Goal: Information Seeking & Learning: Check status

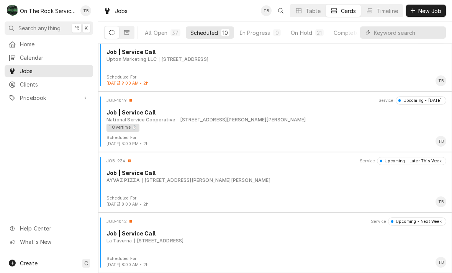
scroll to position [376, 0]
click at [397, 38] on input "Dynamic Content Wrapper" at bounding box center [408, 32] width 68 height 12
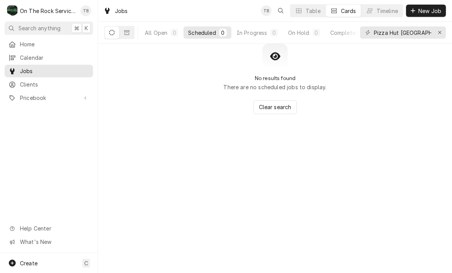
click at [338, 43] on div "All Open 0 Scheduled 0 In Progress 0 On Hold 0 Completed 0 Pizza Hut abbeville" at bounding box center [275, 33] width 354 height 22
click at [343, 36] on div "Completed" at bounding box center [344, 33] width 29 height 8
click at [424, 34] on input "Pizza Hut abbeville" at bounding box center [402, 32] width 57 height 12
type input "Pizza Hut"
click at [161, 35] on div "All Open" at bounding box center [156, 33] width 23 height 8
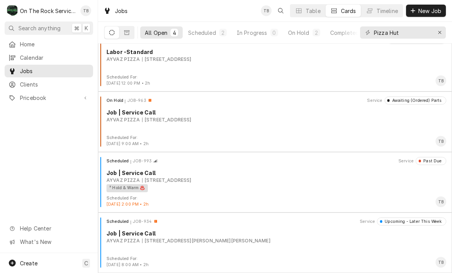
scroll to position [13, 0]
click at [202, 37] on button "Scheduled 2" at bounding box center [208, 32] width 48 height 12
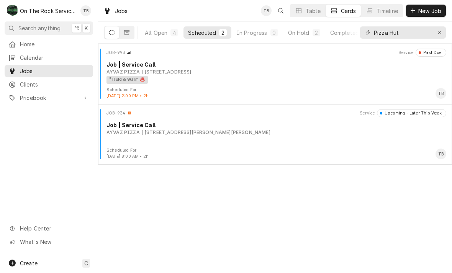
scroll to position [0, 0]
click at [307, 38] on button "On Hold 2" at bounding box center [304, 32] width 41 height 12
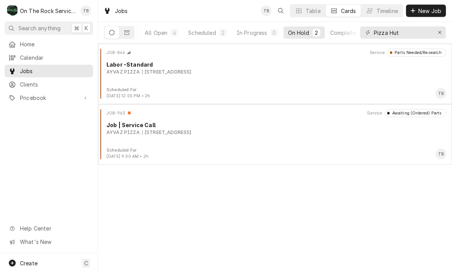
click at [349, 211] on div "JOB-846 Service Parts Needed/Research Labor -Standard AYVAZ PIZZA 585 Heard St,…" at bounding box center [275, 159] width 354 height 230
click at [438, 30] on icon "Erase input" at bounding box center [440, 32] width 4 height 5
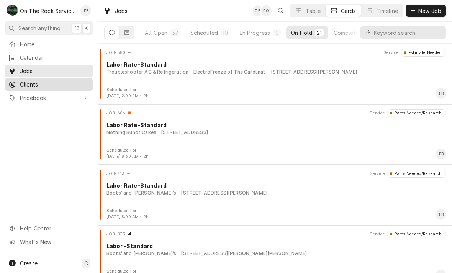
click at [46, 86] on div "Clients" at bounding box center [48, 85] width 85 height 10
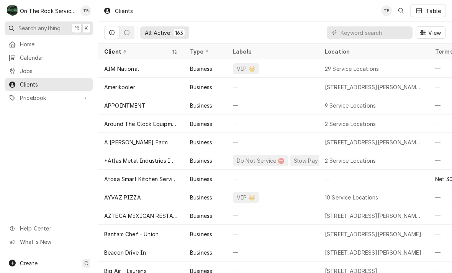
click at [50, 32] on button "Search anything ⌘ K" at bounding box center [49, 27] width 89 height 13
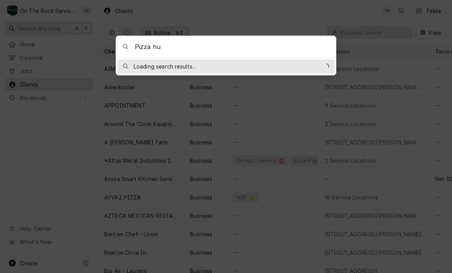
type input "Pizza hut"
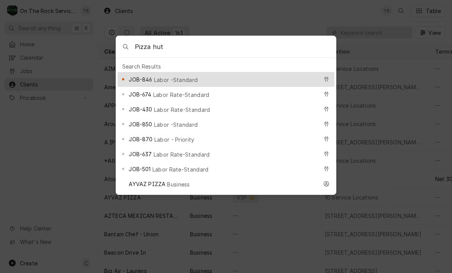
click at [413, 164] on div at bounding box center [226, 136] width 452 height 273
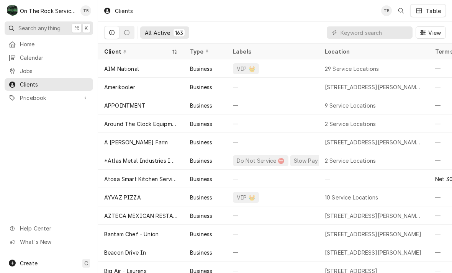
click at [46, 27] on span "Search anything" at bounding box center [39, 28] width 42 height 8
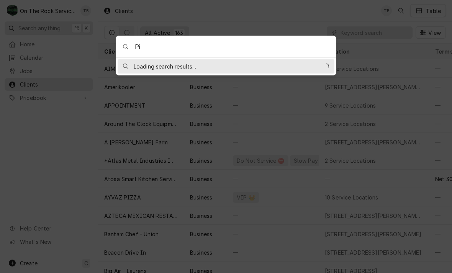
type input "P"
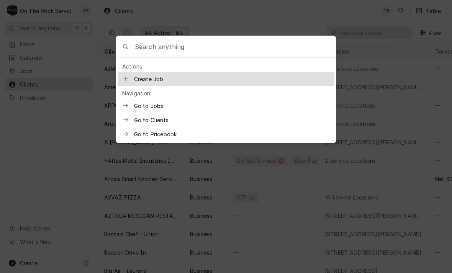
click at [373, 159] on div at bounding box center [226, 136] width 452 height 273
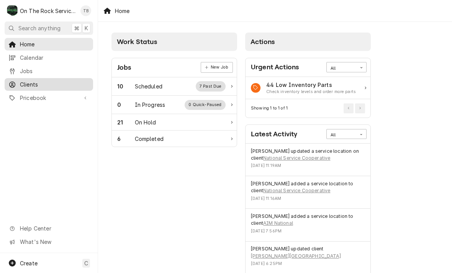
click at [47, 84] on span "Clients" at bounding box center [54, 84] width 69 height 8
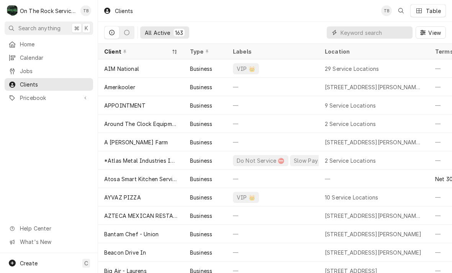
click at [354, 34] on input "Dynamic Content Wrapper" at bounding box center [375, 32] width 68 height 12
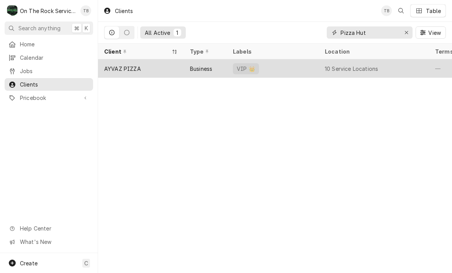
type input "Pizza Hut"
click at [187, 68] on div "Business" at bounding box center [205, 68] width 43 height 18
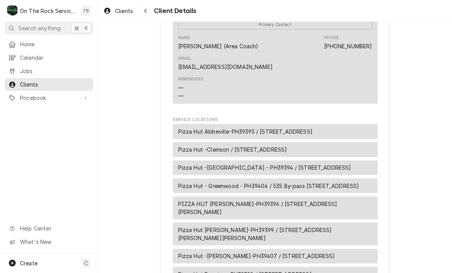
scroll to position [291, 0]
click at [303, 127] on span "Pizza Hut Abbeville-PH39395 / 812 W Greenwood St, Abbeville, SC 29620" at bounding box center [245, 131] width 134 height 8
click at [225, 129] on div "Pizza Hut Abbeville-PH39395 / 812 W Greenwood St, Abbeville, SC 29620" at bounding box center [275, 131] width 205 height 15
click at [236, 127] on span "Pizza Hut Abbeville-PH39395 / 812 W Greenwood St, Abbeville, SC 29620" at bounding box center [245, 131] width 134 height 8
click at [238, 128] on span "Pizza Hut Abbeville-PH39395 / 812 W Greenwood St, Abbeville, SC 29620" at bounding box center [245, 131] width 134 height 8
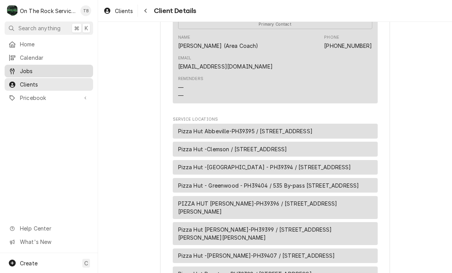
click at [38, 67] on span "Jobs" at bounding box center [54, 71] width 69 height 8
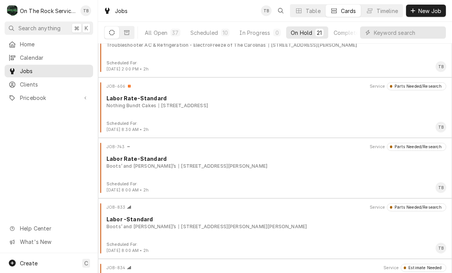
scroll to position [27, 0]
click at [42, 27] on span "Search anything" at bounding box center [39, 28] width 42 height 8
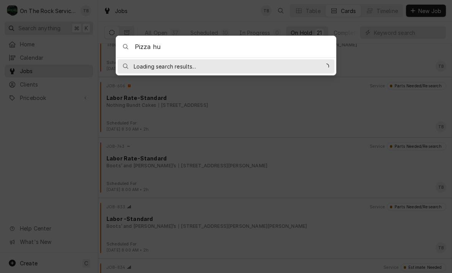
type input "Pizza hut"
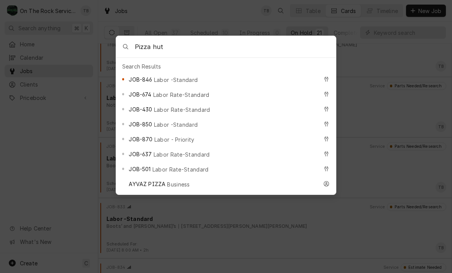
click at [183, 78] on span "Labor -Standard" at bounding box center [176, 80] width 44 height 8
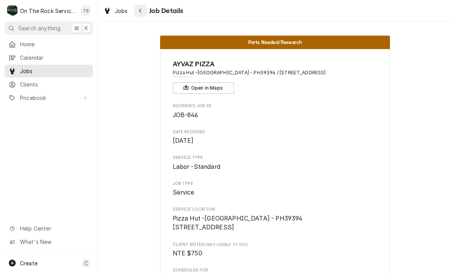
click at [144, 8] on div "Navigate back" at bounding box center [141, 11] width 8 height 8
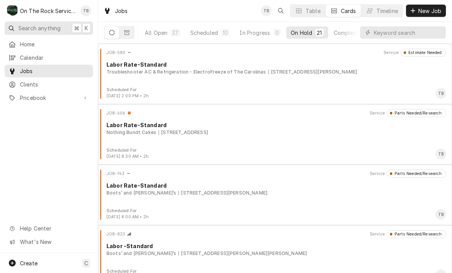
click at [25, 28] on span "Search anything" at bounding box center [39, 28] width 42 height 8
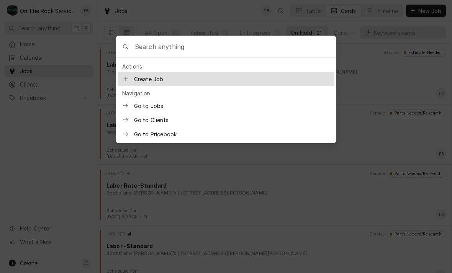
click at [162, 104] on span "Go to Jobs" at bounding box center [232, 106] width 196 height 8
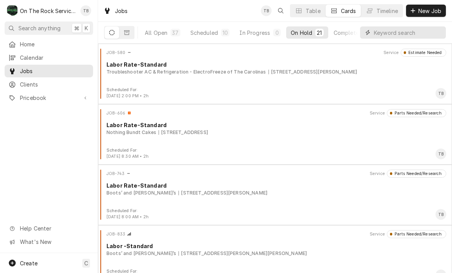
click at [375, 34] on input "Dynamic Content Wrapper" at bounding box center [408, 32] width 68 height 12
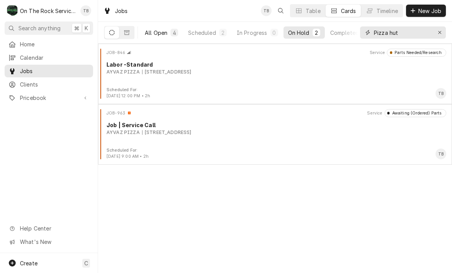
type input "Pizza hut"
click at [162, 38] on button "All Open 4" at bounding box center [161, 32] width 43 height 12
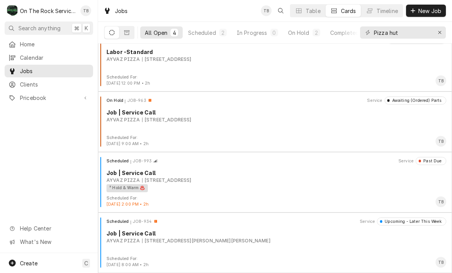
scroll to position [13, 0]
click at [208, 38] on button "Scheduled 2" at bounding box center [208, 32] width 48 height 12
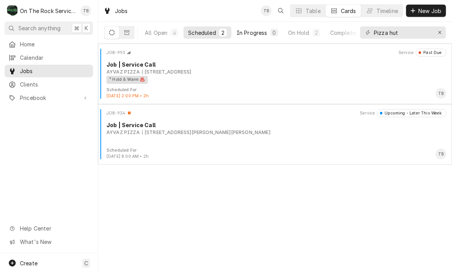
click at [255, 36] on div "In Progress" at bounding box center [252, 33] width 31 height 8
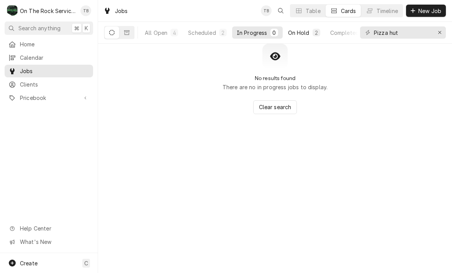
click at [298, 34] on div "On Hold" at bounding box center [298, 33] width 21 height 8
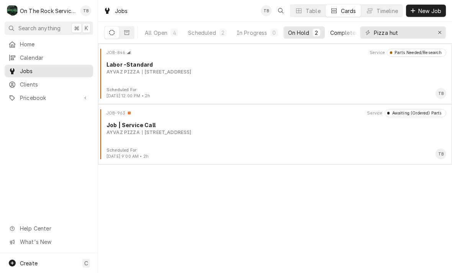
click at [342, 35] on div "Completed" at bounding box center [344, 33] width 29 height 8
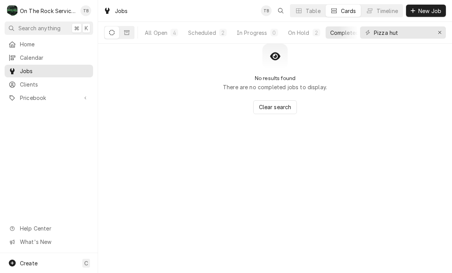
click at [48, 16] on div "O On The Rock Services" at bounding box center [42, 10] width 74 height 15
click at [88, 14] on div "Todd Brady's Avatar" at bounding box center [85, 10] width 11 height 11
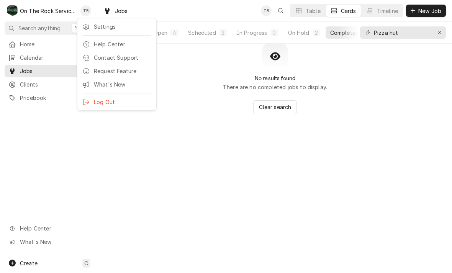
click at [334, 182] on html "O On The Rock Services TB Search anything ⌘ K Home Calendar Jobs Clients Priceb…" at bounding box center [226, 136] width 452 height 273
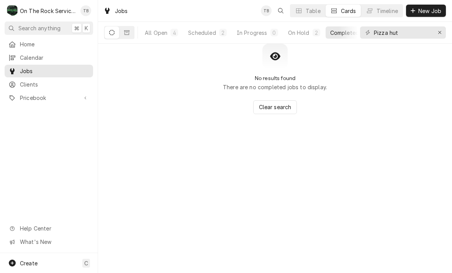
click at [336, 191] on div "No results found There are no completed jobs to display. Clear search Date — Ti…" at bounding box center [275, 159] width 354 height 230
click at [437, 38] on button "Erase input" at bounding box center [440, 32] width 12 height 12
type input "Pizza hut"
click at [162, 31] on div "All Open" at bounding box center [156, 33] width 23 height 8
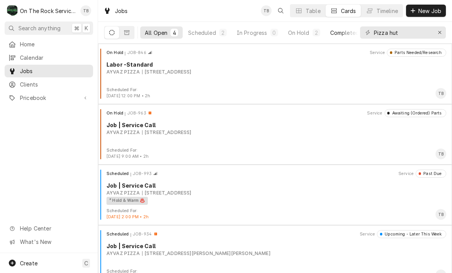
click at [344, 36] on div "Completed" at bounding box center [344, 33] width 29 height 8
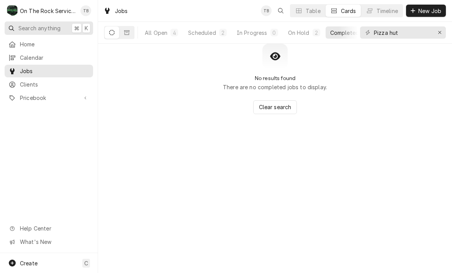
click at [38, 30] on span "Search anything" at bounding box center [39, 28] width 42 height 8
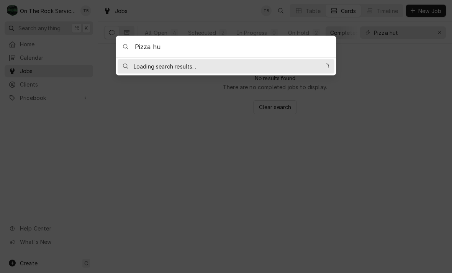
type input "Pizza hut"
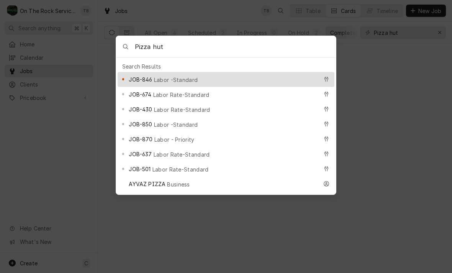
click at [63, 219] on div at bounding box center [226, 136] width 452 height 273
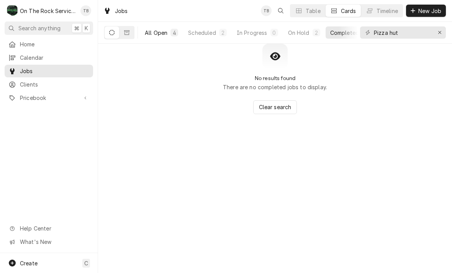
click at [152, 30] on div "All Open" at bounding box center [156, 33] width 23 height 8
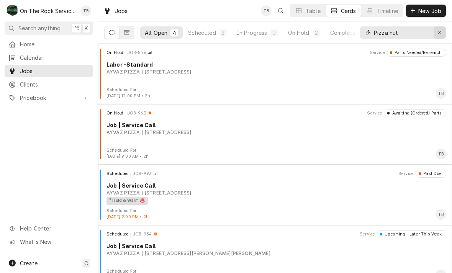
click at [438, 33] on icon "Erase input" at bounding box center [440, 32] width 4 height 5
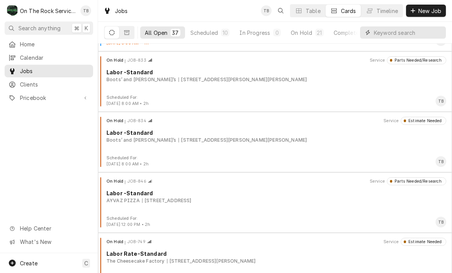
scroll to position [295, 0]
